Goal: Book appointment/travel/reservation

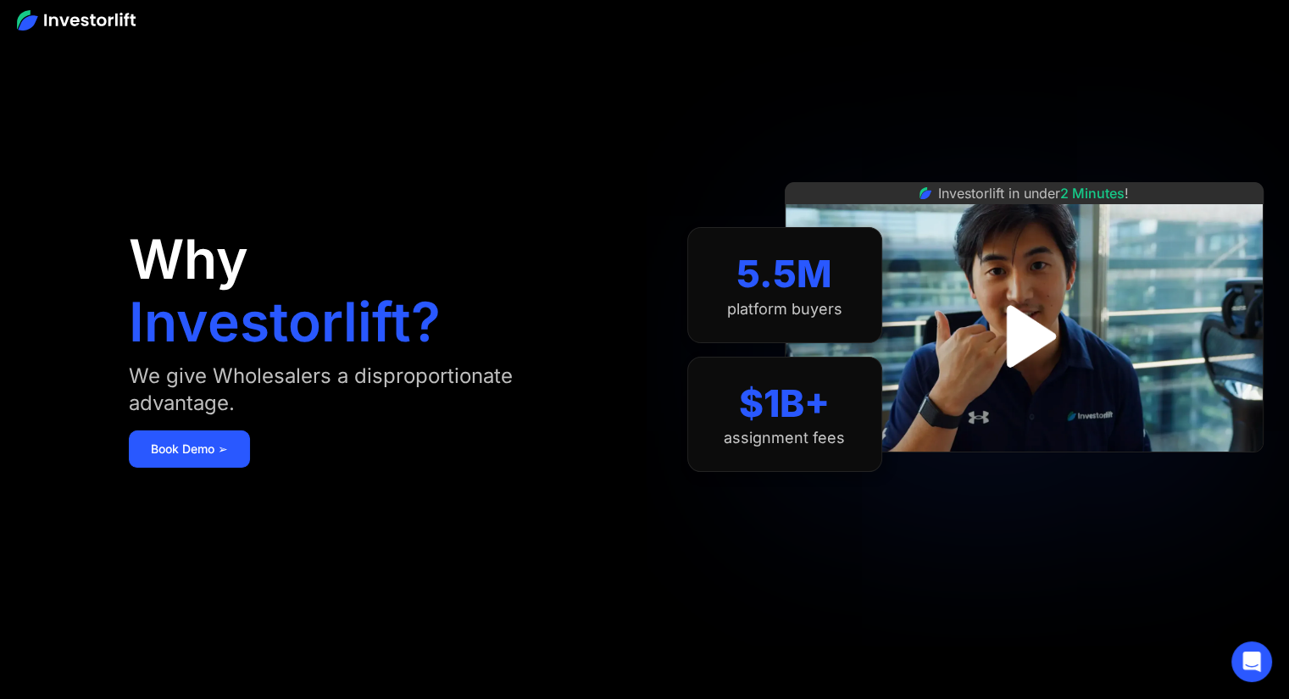
click at [1028, 347] on img "open lightbox" at bounding box center [1024, 336] width 113 height 113
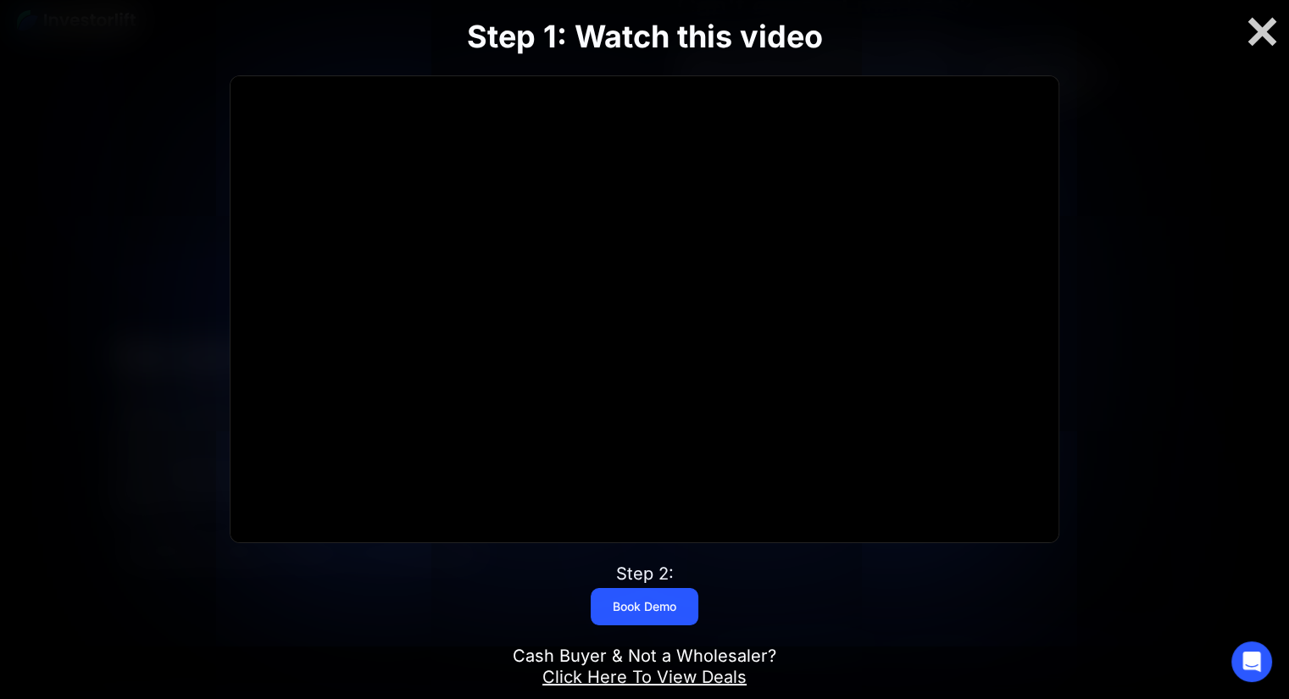
scroll to position [5180, 0]
click at [664, 615] on link "Book Demo" at bounding box center [645, 606] width 108 height 37
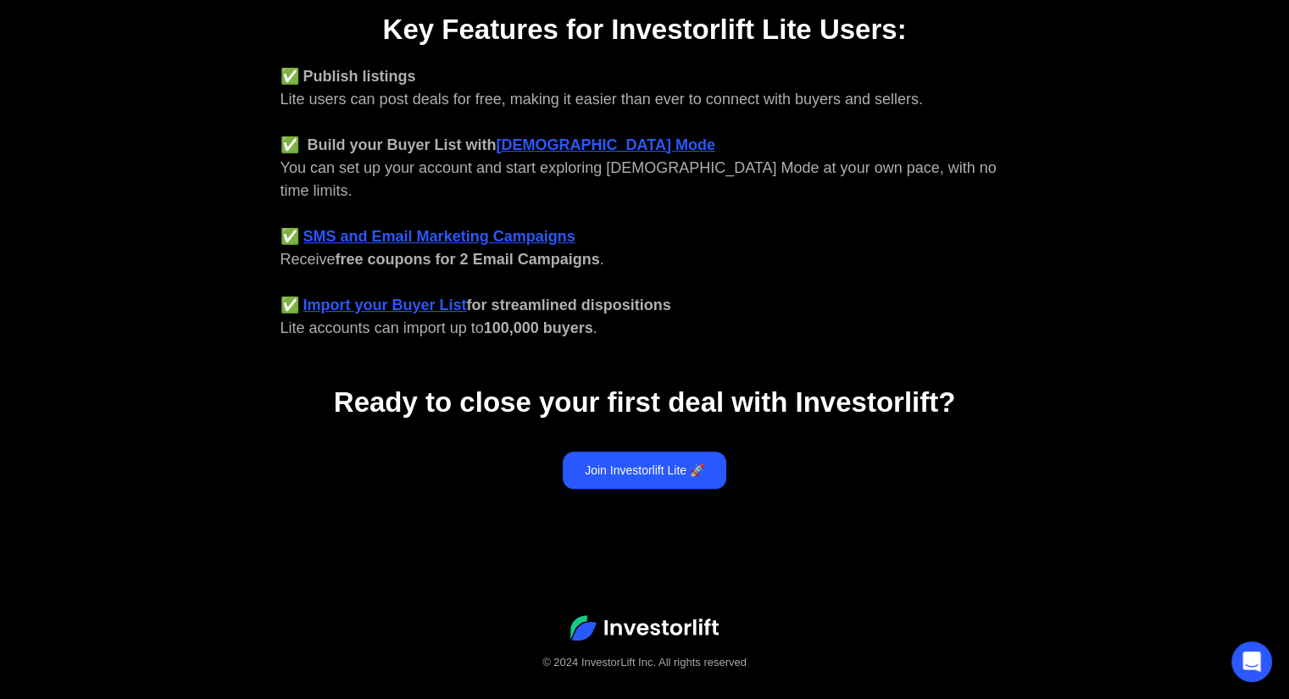
scroll to position [706, 0]
click at [665, 451] on link "Join Investorlift Lite 🚀" at bounding box center [645, 469] width 164 height 37
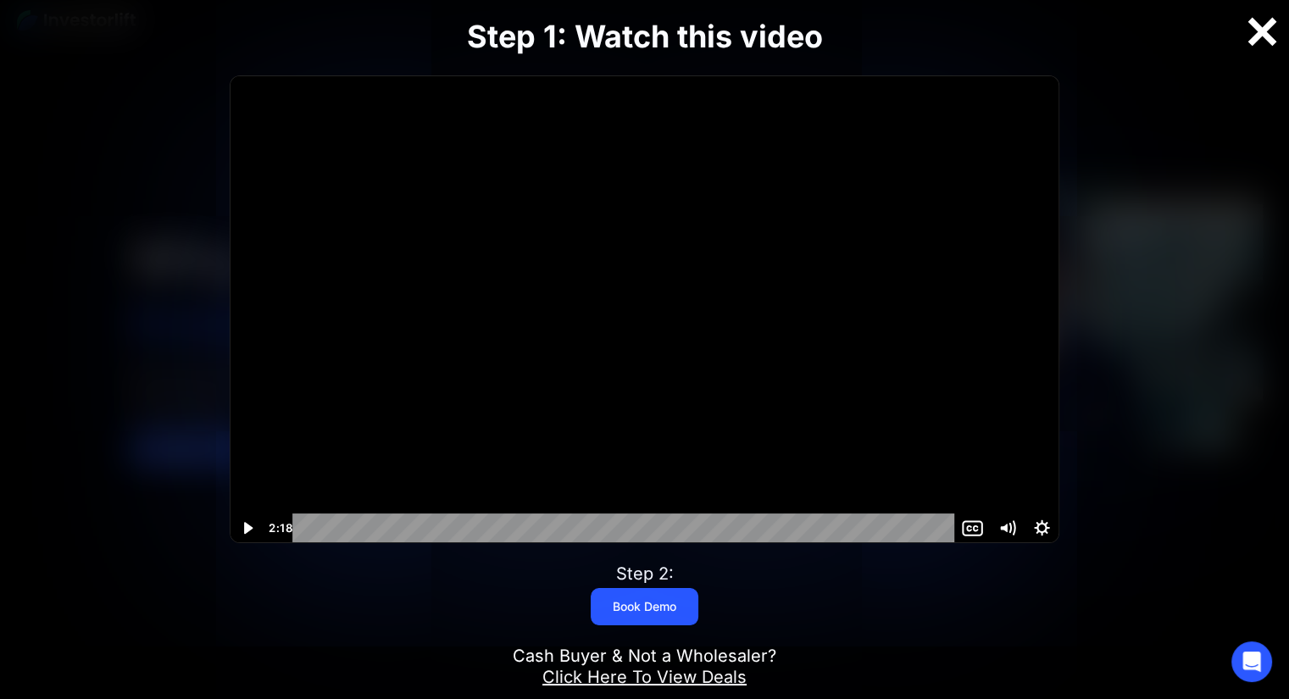
click at [1270, 36] on div at bounding box center [1262, 32] width 54 height 36
